Goal: Transaction & Acquisition: Purchase product/service

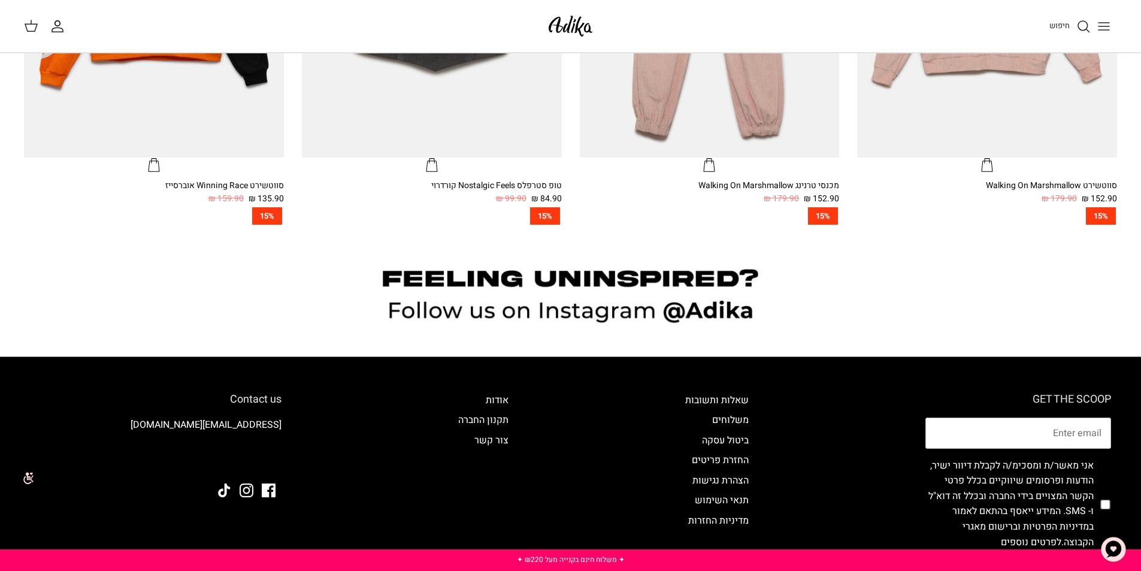
scroll to position [1149, 0]
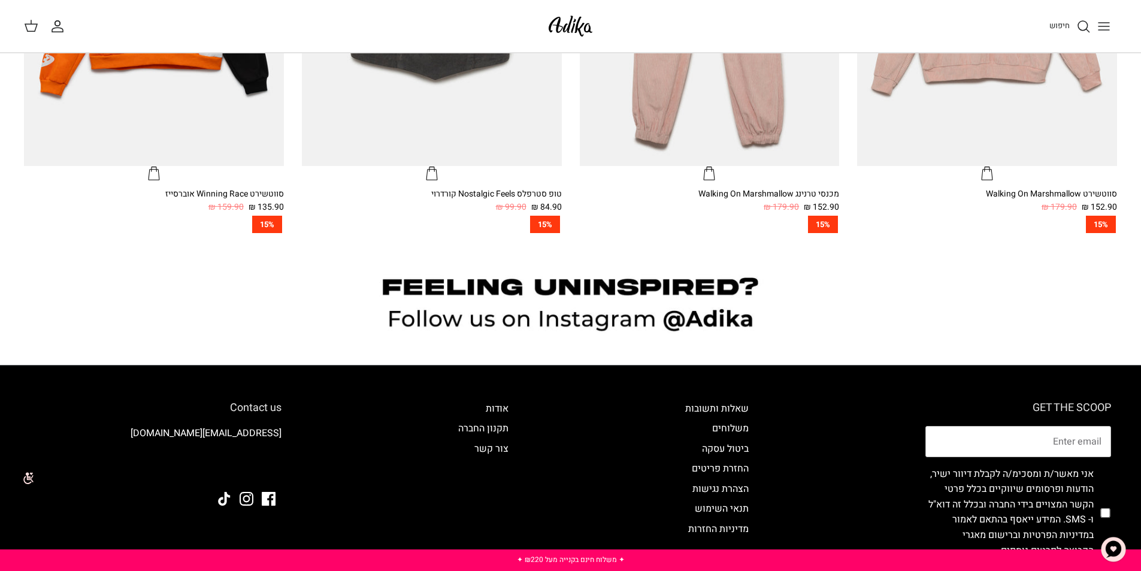
click at [1096, 27] on icon "Toggle menu" at bounding box center [1103, 26] width 14 height 14
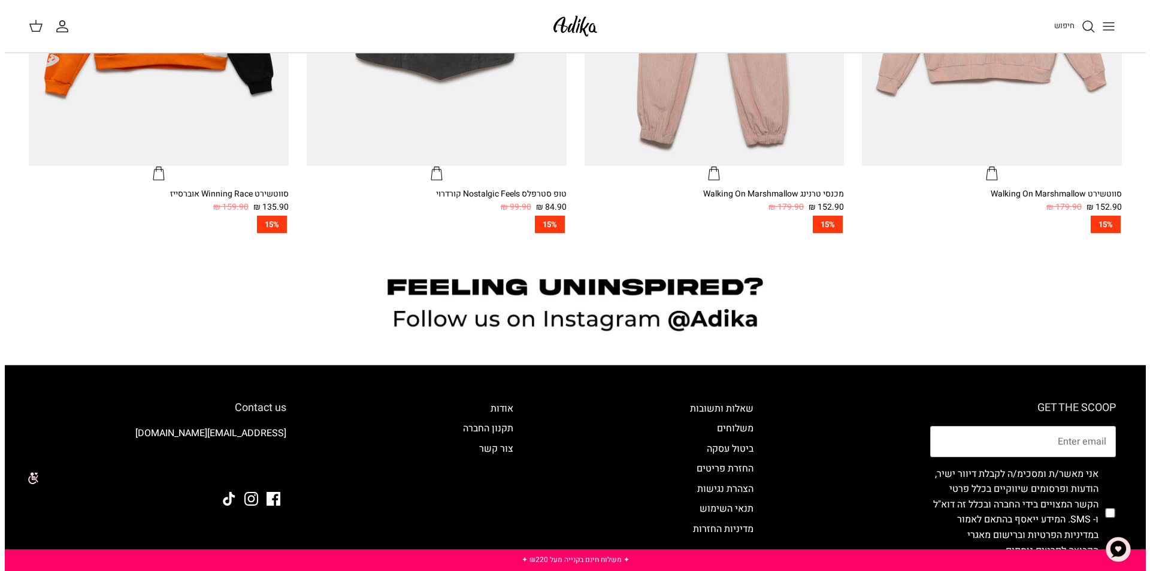
scroll to position [1152, 0]
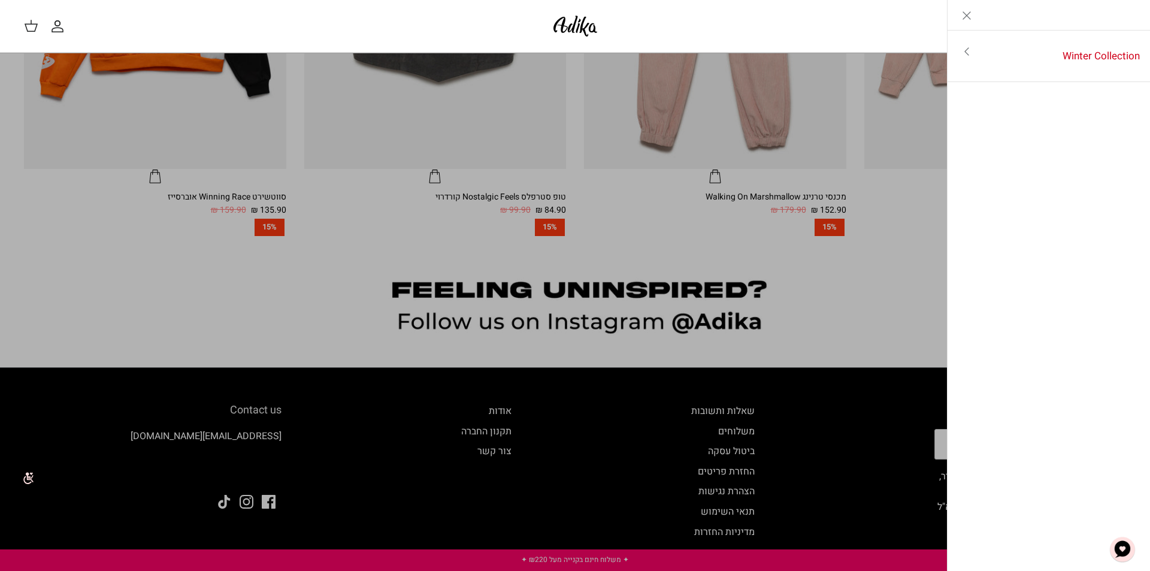
click at [962, 51] on icon "Toggle menu" at bounding box center [966, 51] width 14 height 14
click at [1024, 58] on link "לכל הפריטים" at bounding box center [1048, 53] width 191 height 30
click at [965, 16] on line "Close" at bounding box center [966, 15] width 7 height 7
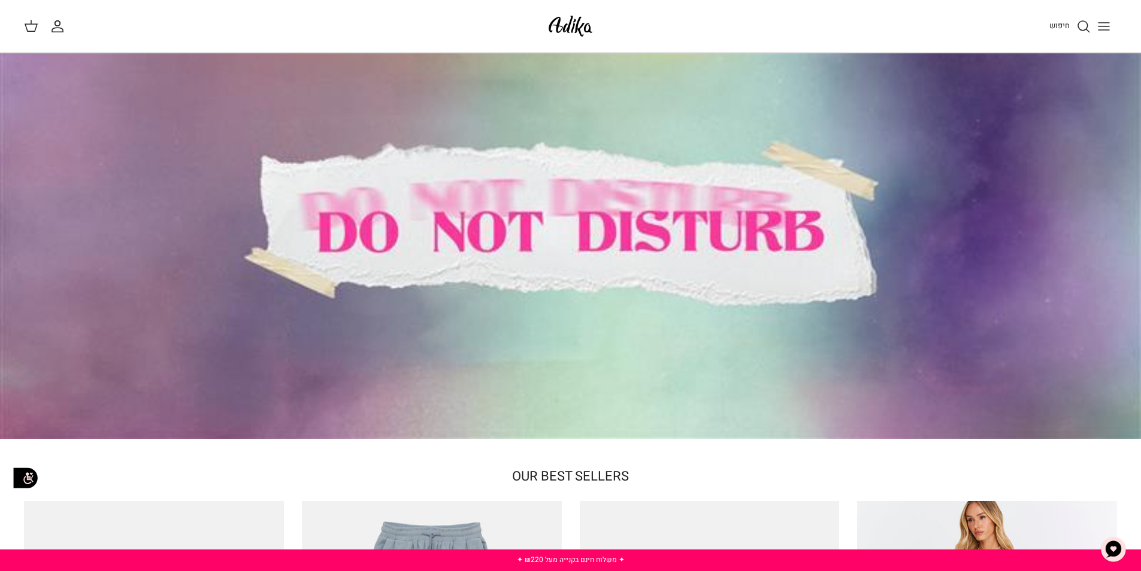
scroll to position [0, 0]
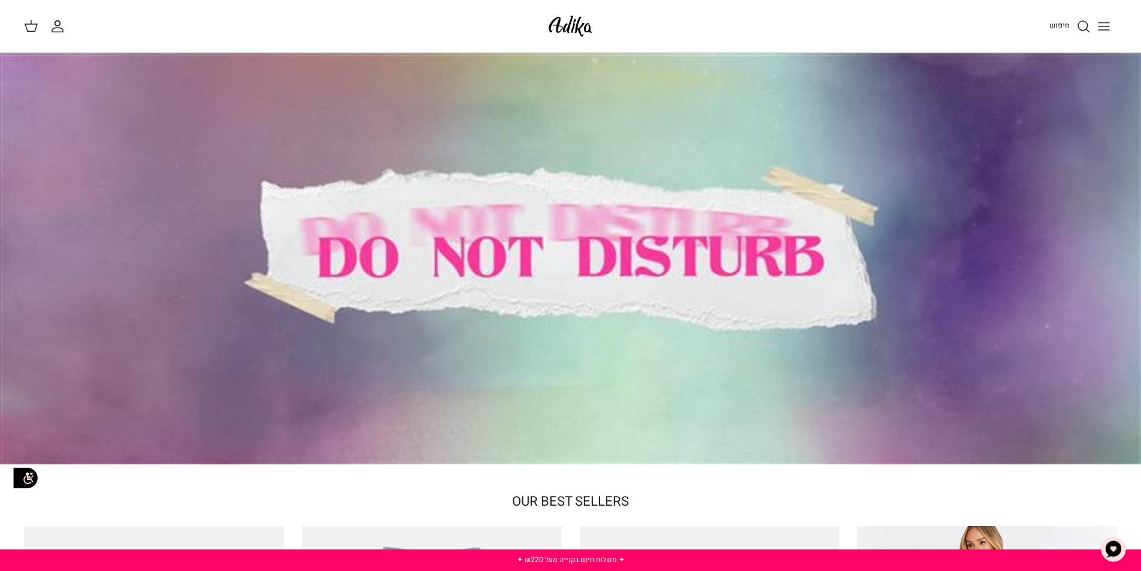
click at [447, 302] on div at bounding box center [570, 258] width 1141 height 411
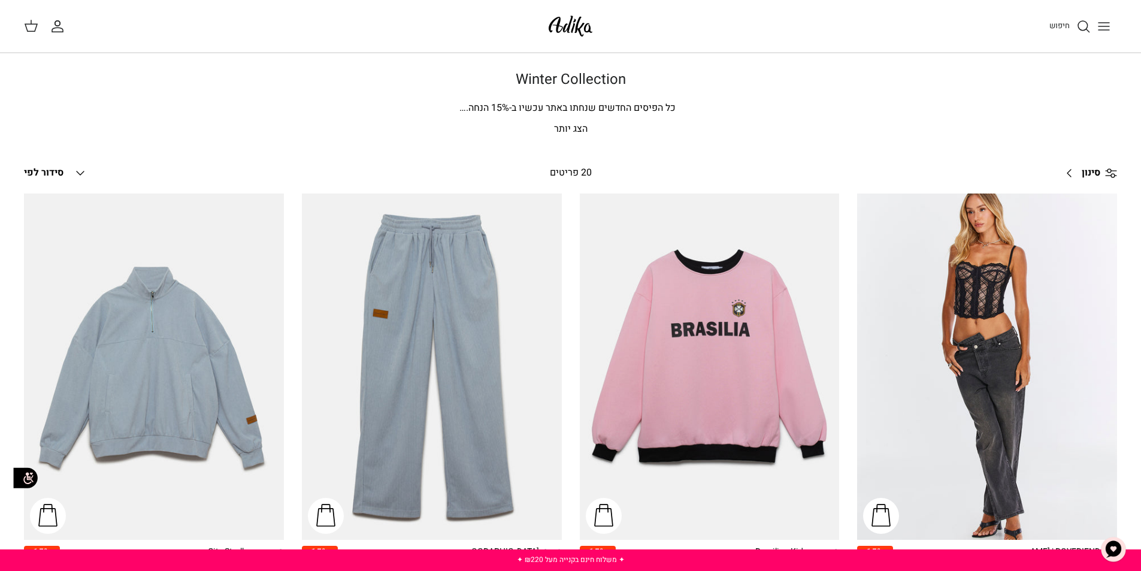
click at [1100, 25] on icon "Toggle menu" at bounding box center [1103, 26] width 14 height 14
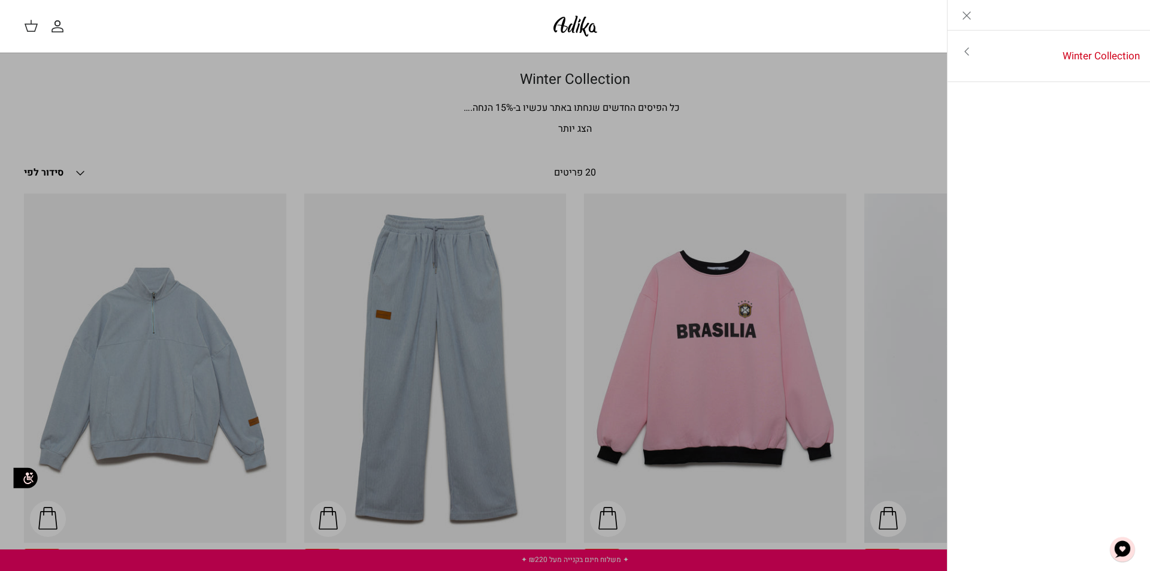
click at [960, 48] on icon "Toggle menu" at bounding box center [966, 51] width 14 height 14
click at [854, 38] on div "חיפוש" at bounding box center [870, 26] width 514 height 26
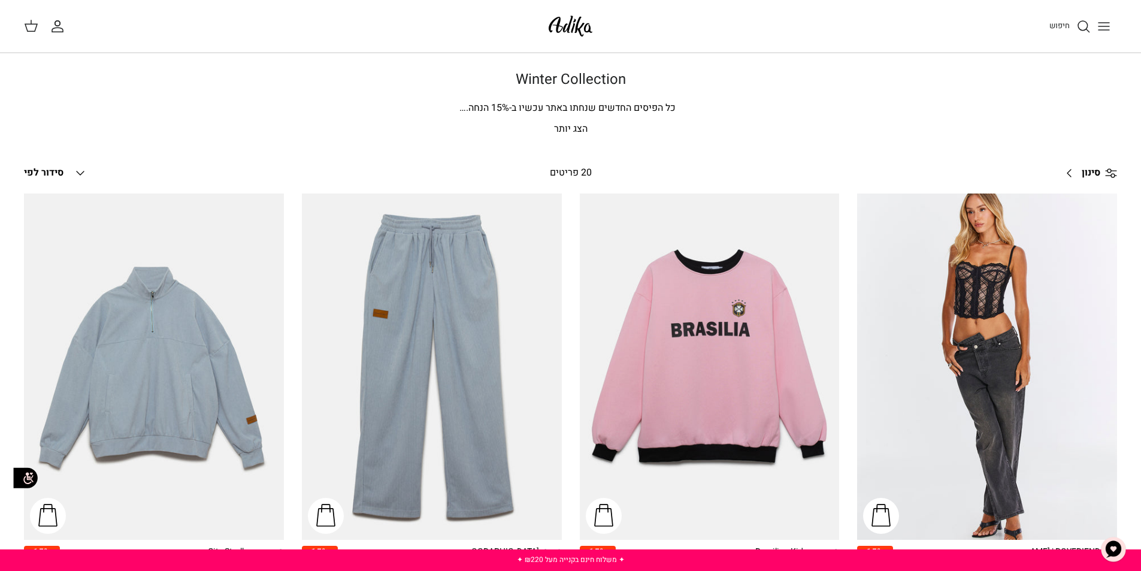
click at [572, 130] on p "הצג יותר" at bounding box center [570, 130] width 838 height 16
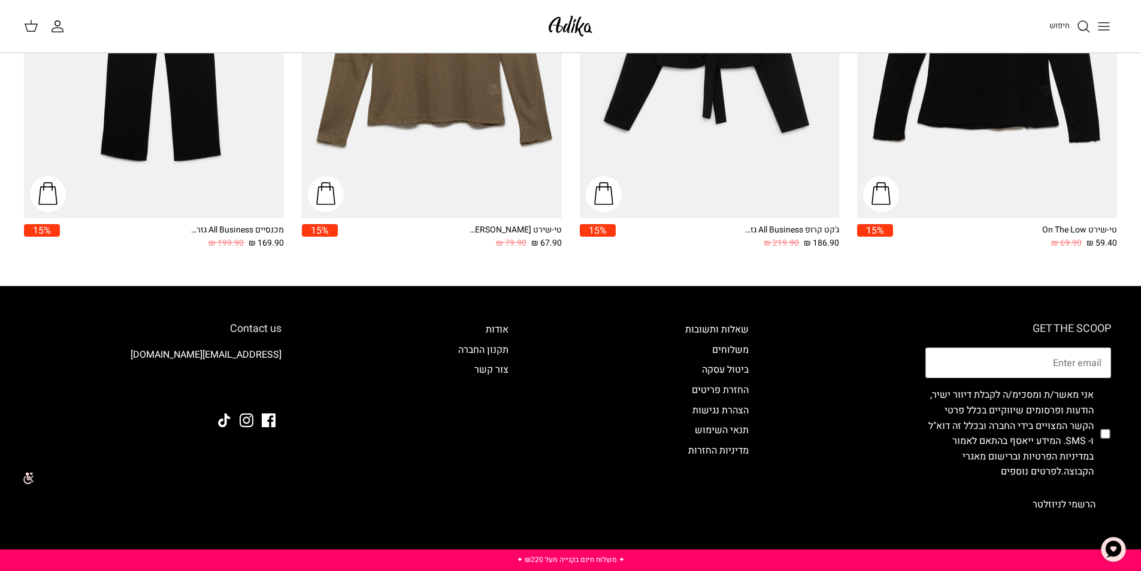
scroll to position [2053, 0]
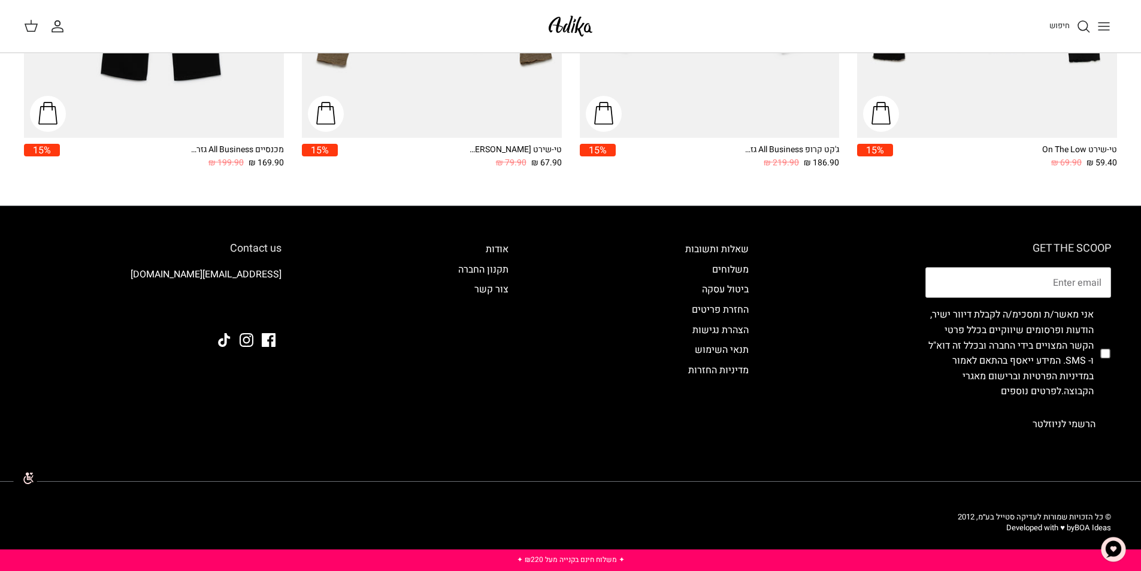
click at [1113, 25] on button "Toggle menu" at bounding box center [1103, 26] width 26 height 26
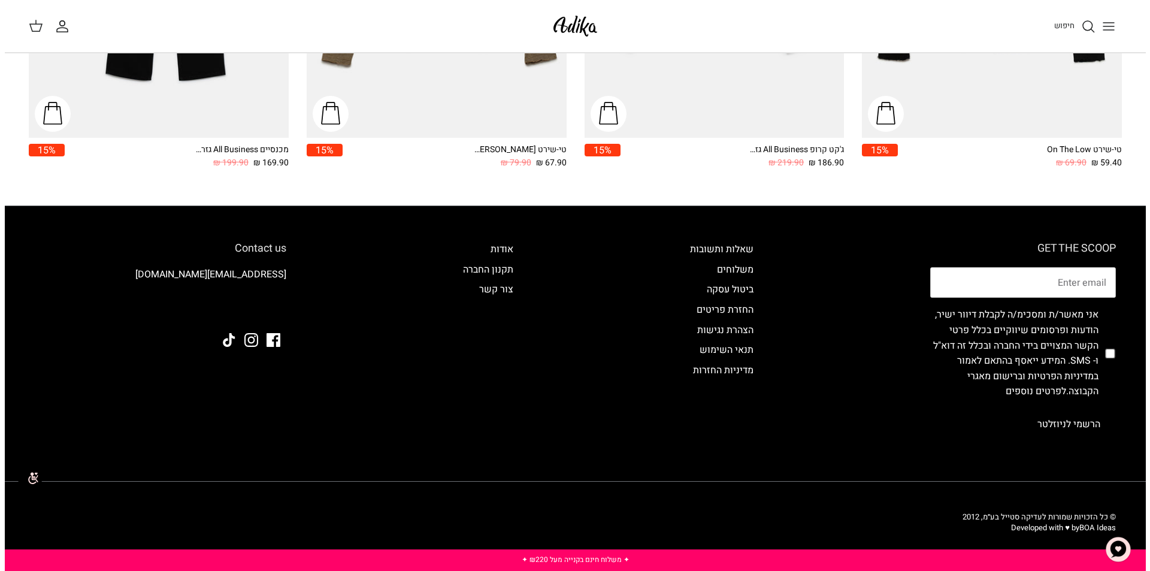
scroll to position [2065, 0]
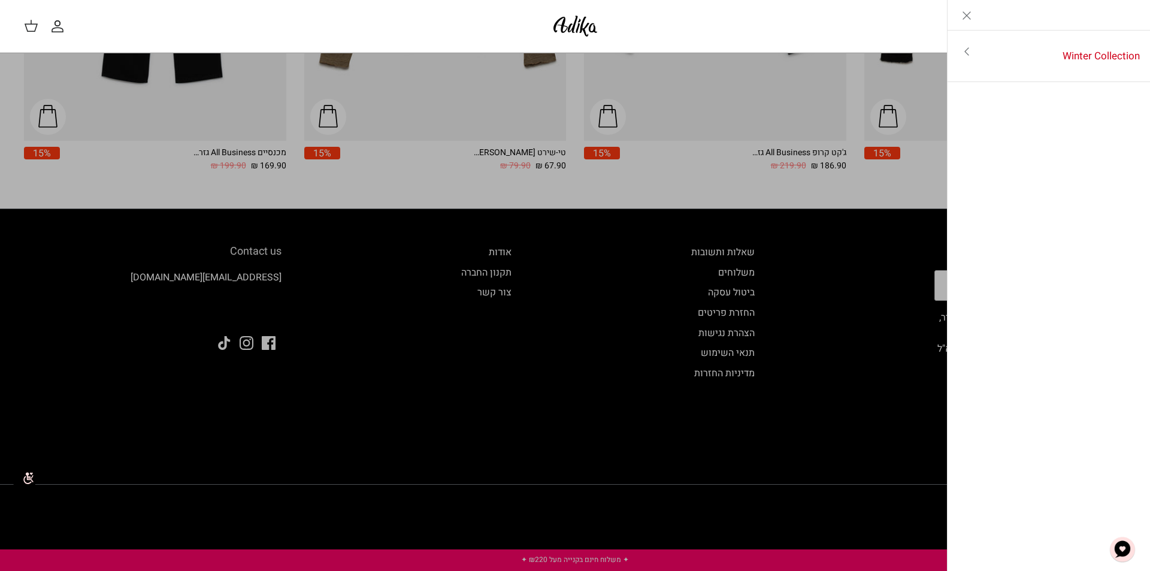
click at [31, 26] on icon at bounding box center [31, 26] width 14 height 14
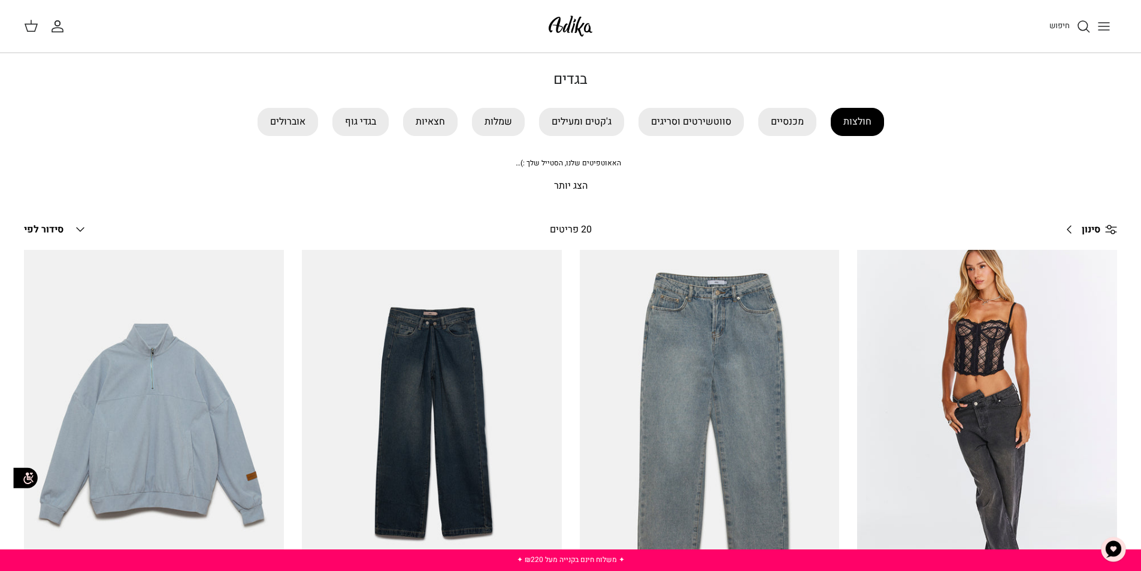
click at [849, 120] on link "חולצות" at bounding box center [857, 122] width 53 height 28
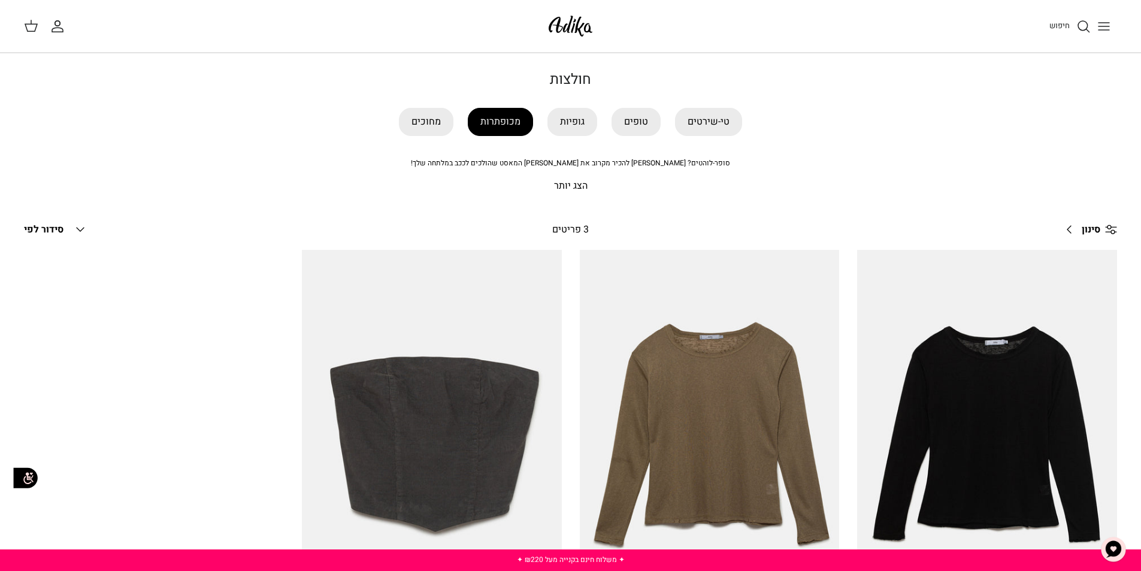
click at [508, 121] on link "מכופתרות" at bounding box center [500, 122] width 65 height 28
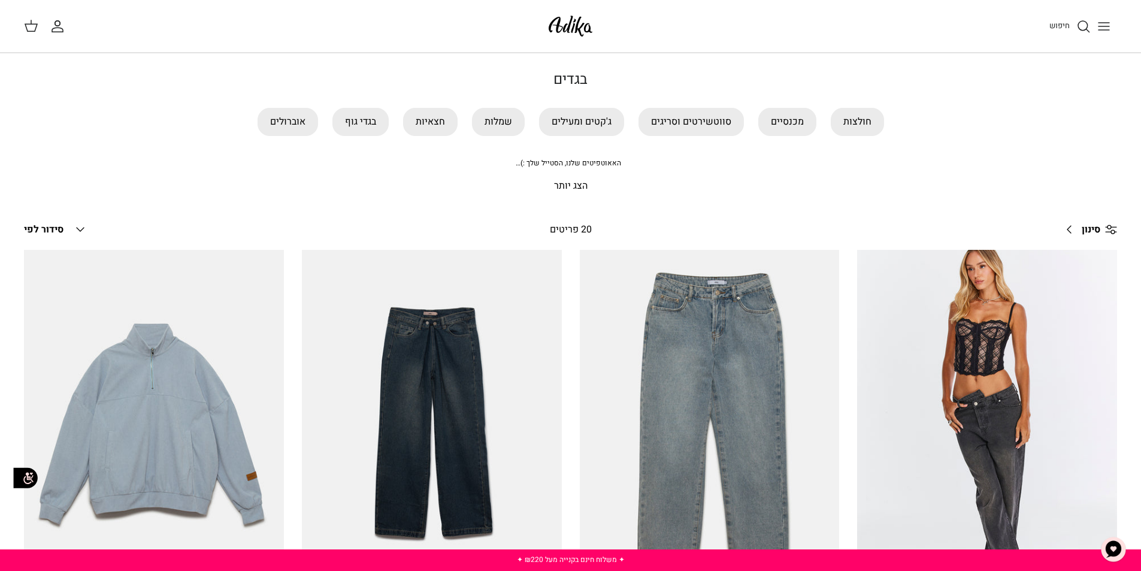
click at [1093, 19] on button "Toggle menu" at bounding box center [1103, 26] width 26 height 26
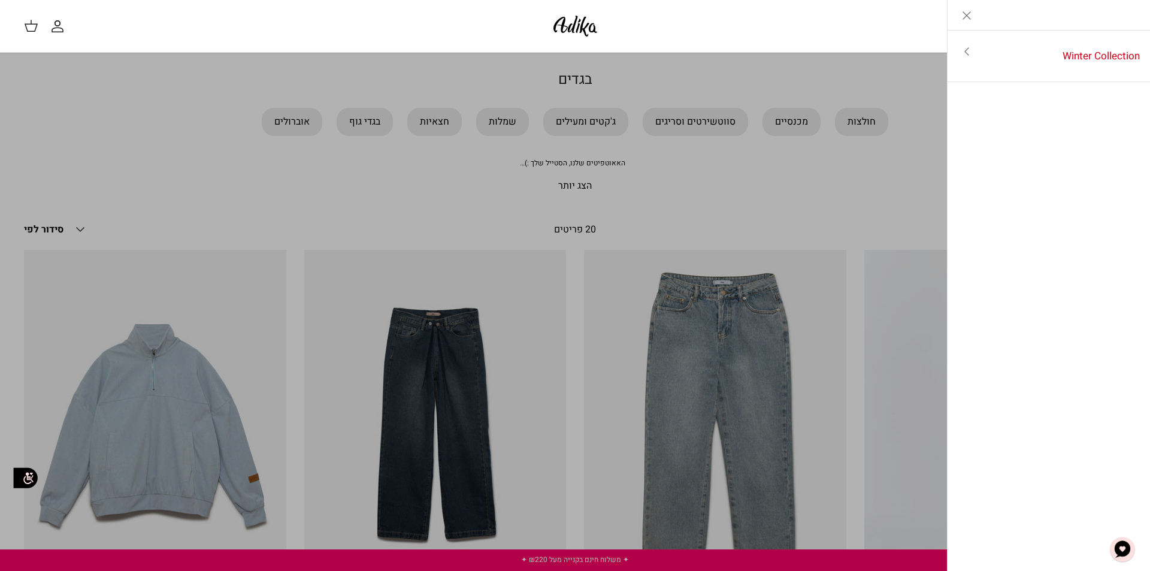
drag, startPoint x: 717, startPoint y: 120, endPoint x: 806, endPoint y: 134, distance: 89.8
click at [717, 120] on link "Toggle menu" at bounding box center [575, 285] width 1150 height 571
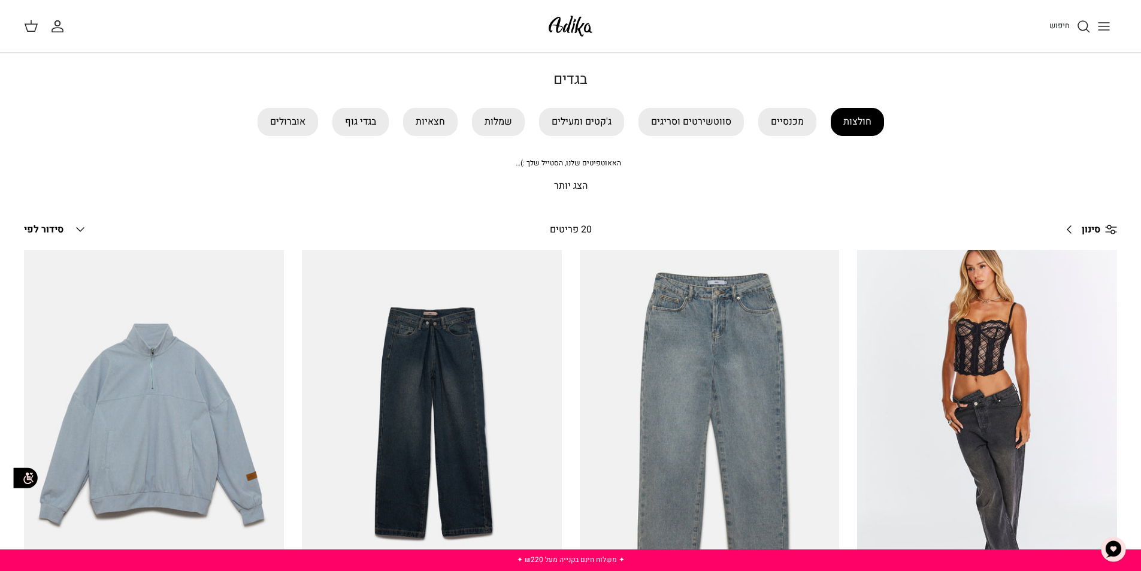
click at [849, 128] on link "חולצות" at bounding box center [857, 122] width 53 height 28
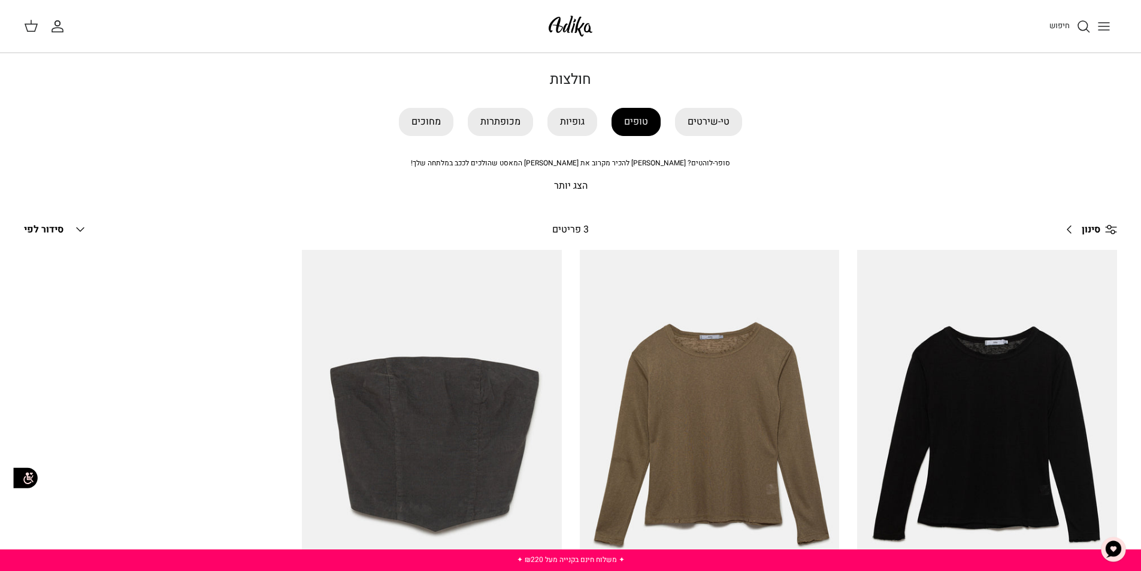
click at [635, 123] on link "טופים" at bounding box center [635, 122] width 49 height 28
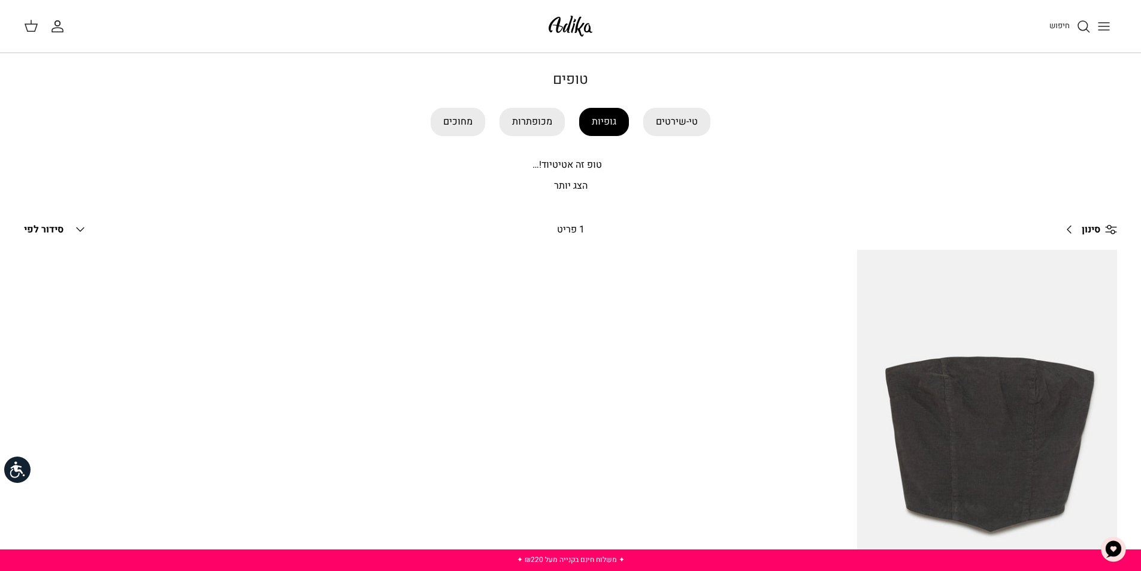
click at [600, 123] on link "גופיות" at bounding box center [604, 122] width 50 height 28
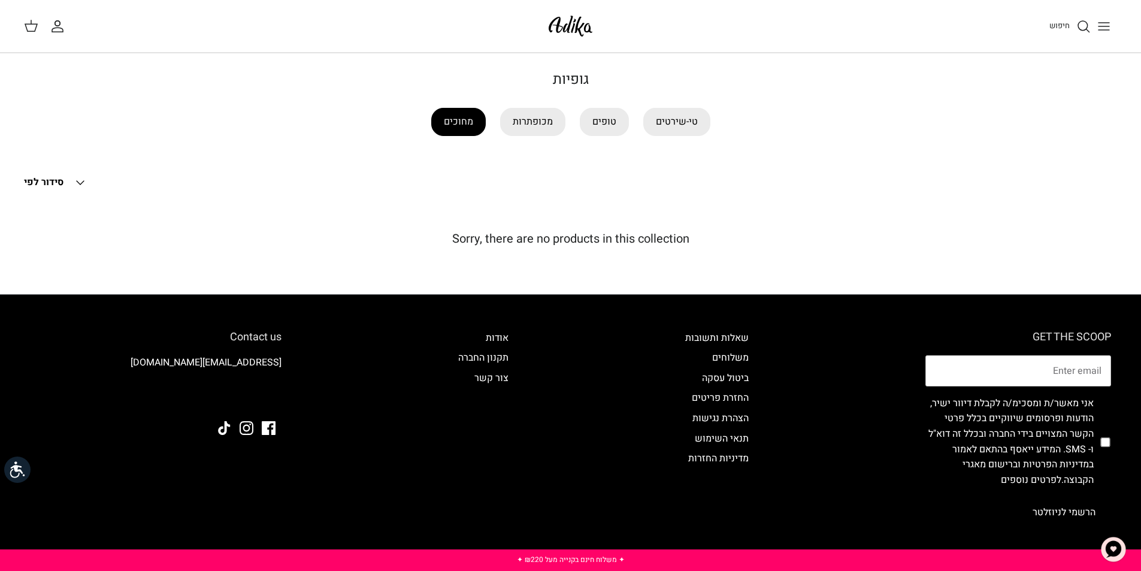
click at [462, 123] on link "מחוכים" at bounding box center [458, 122] width 54 height 28
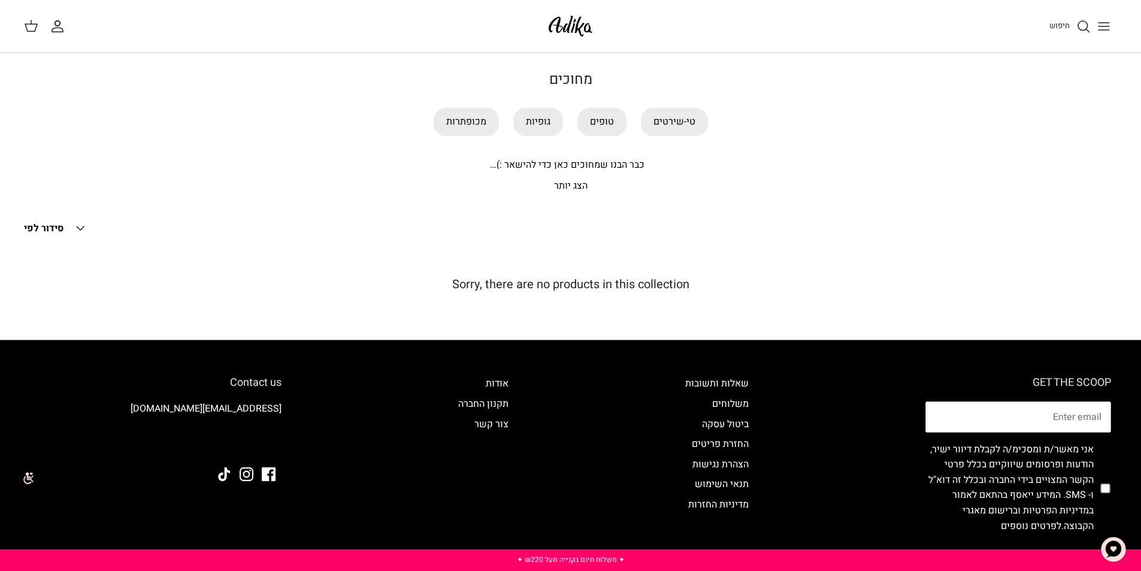
click at [562, 187] on p "הצג יותר" at bounding box center [570, 186] width 838 height 16
